Goal: Information Seeking & Learning: Learn about a topic

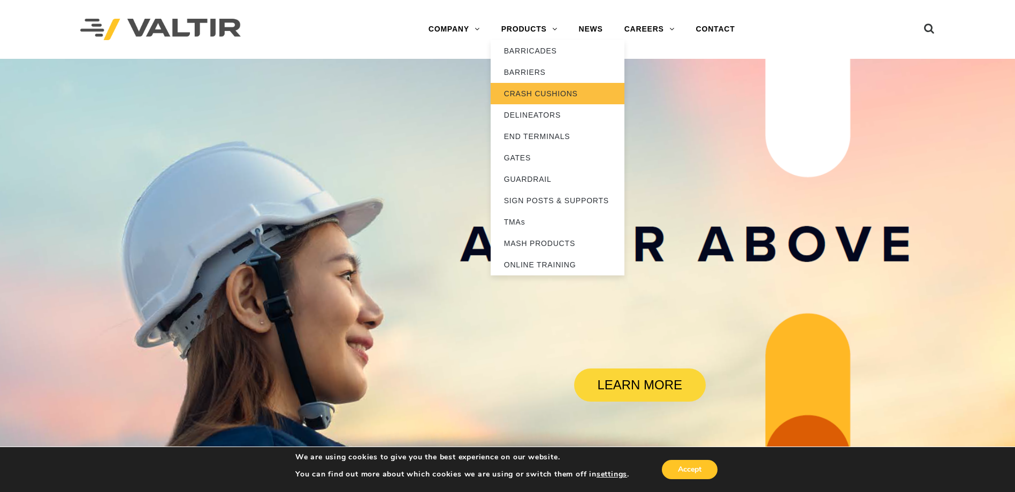
click at [534, 96] on link "CRASH CUSHIONS" at bounding box center [558, 93] width 134 height 21
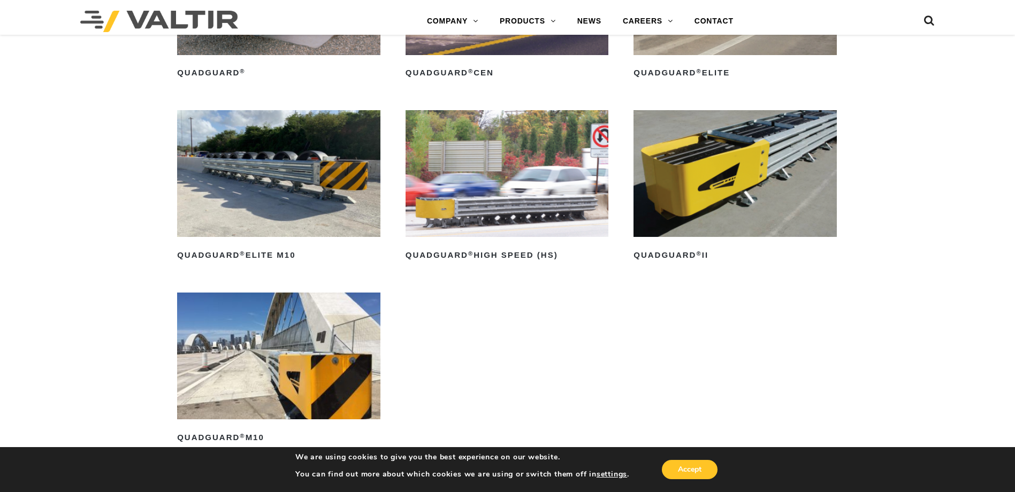
scroll to position [909, 0]
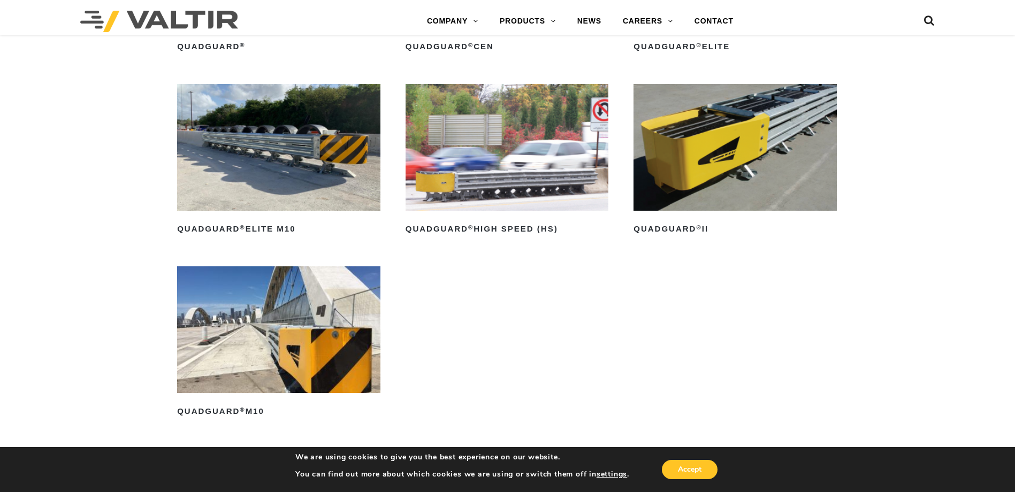
click at [295, 333] on img at bounding box center [278, 329] width 203 height 127
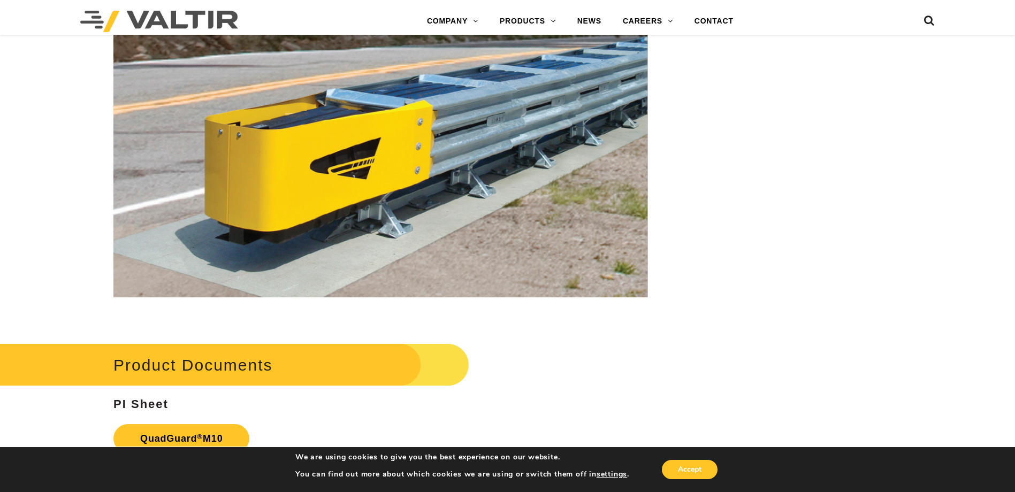
scroll to position [3959, 0]
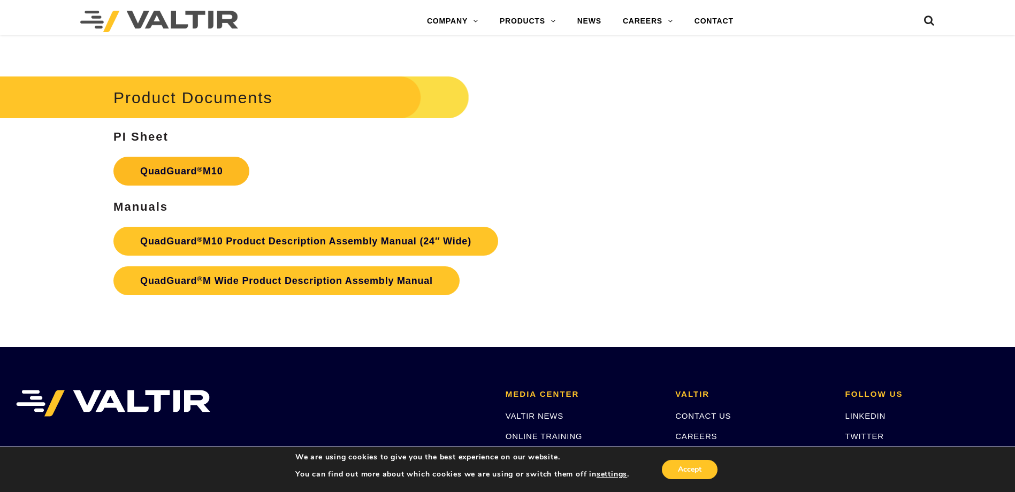
click at [174, 169] on link "QuadGuard ® M10" at bounding box center [181, 171] width 136 height 29
